Goal: Find specific page/section: Find specific page/section

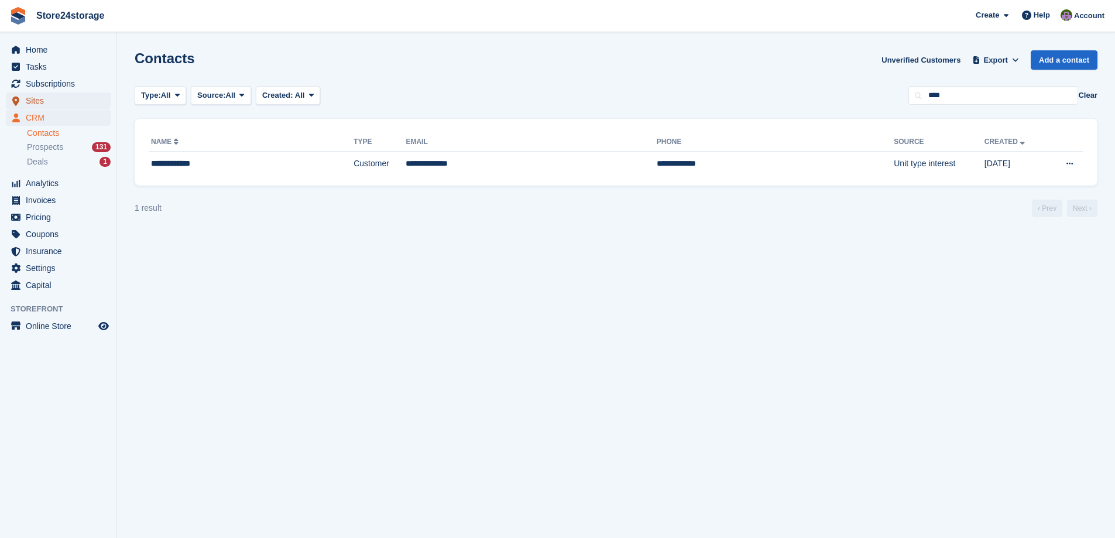
click at [77, 100] on span "Sites" at bounding box center [61, 101] width 70 height 16
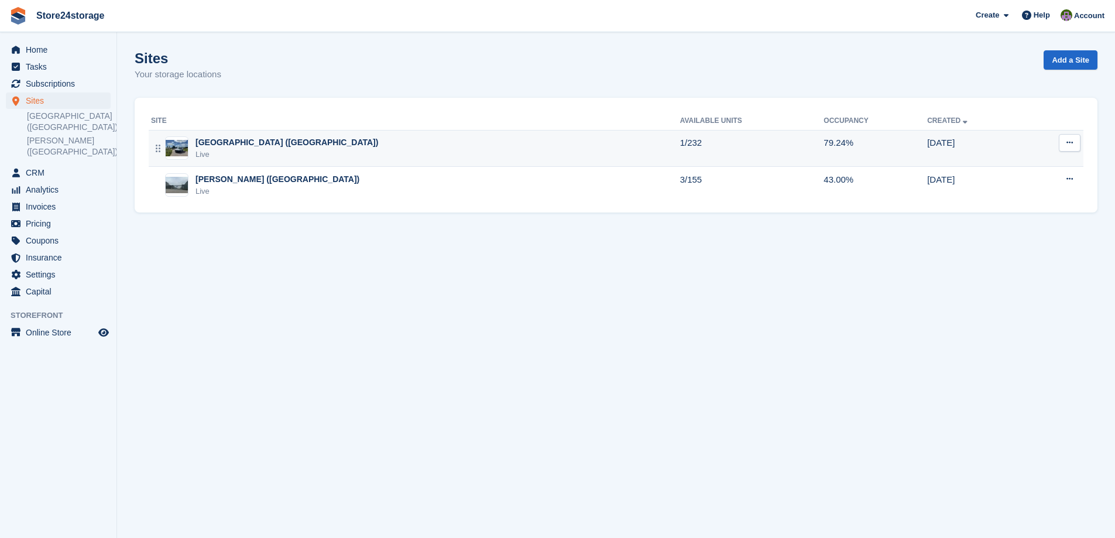
click at [456, 146] on div "Manston Airport (Kent) Live" at bounding box center [415, 148] width 529 height 24
